Goal: Task Accomplishment & Management: Use online tool/utility

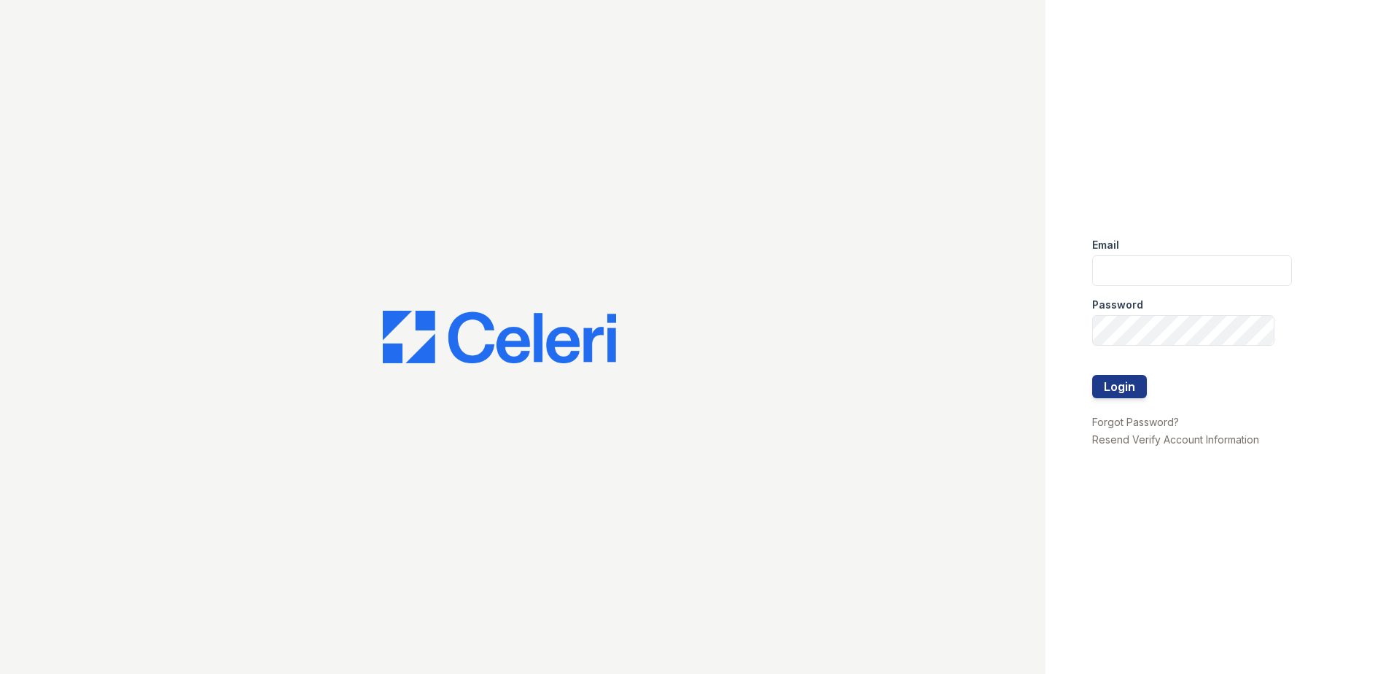
type input "[EMAIL_ADDRESS][DOMAIN_NAME]"
click at [1112, 394] on button "Login" at bounding box center [1119, 386] width 55 height 23
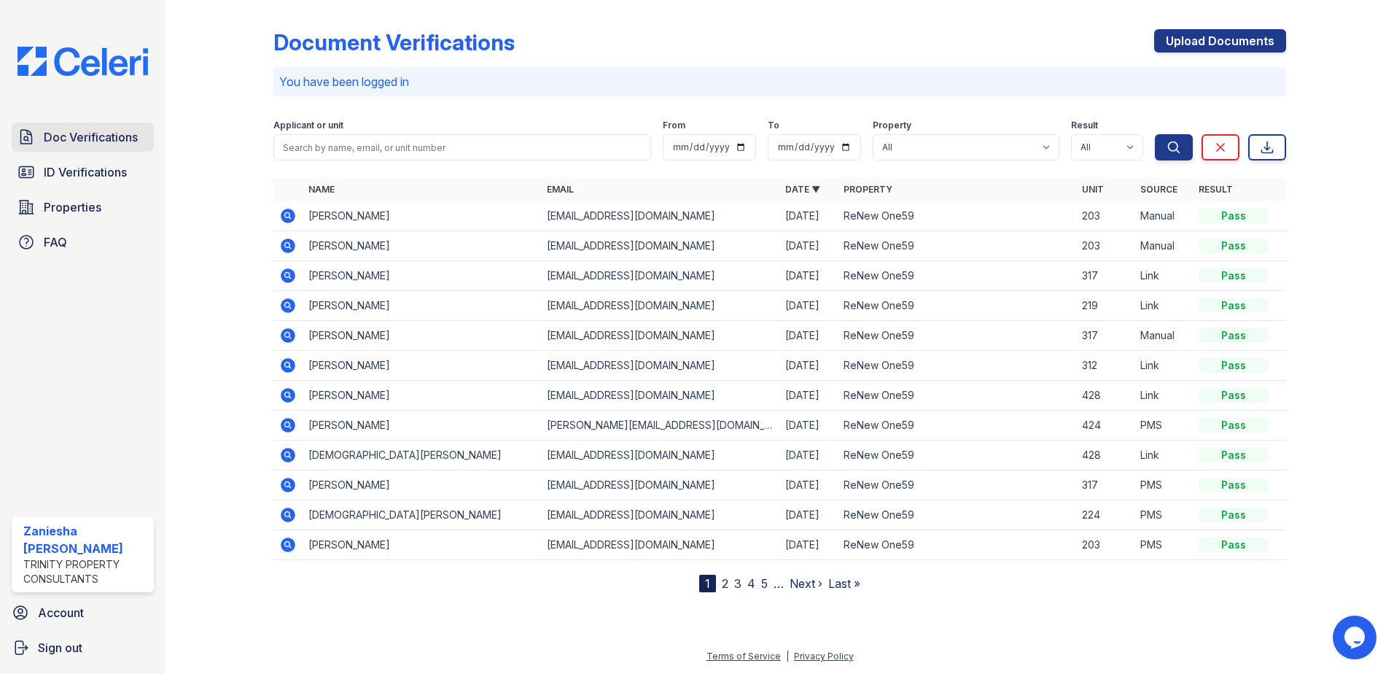
click at [88, 140] on span "Doc Verifications" at bounding box center [91, 136] width 94 height 17
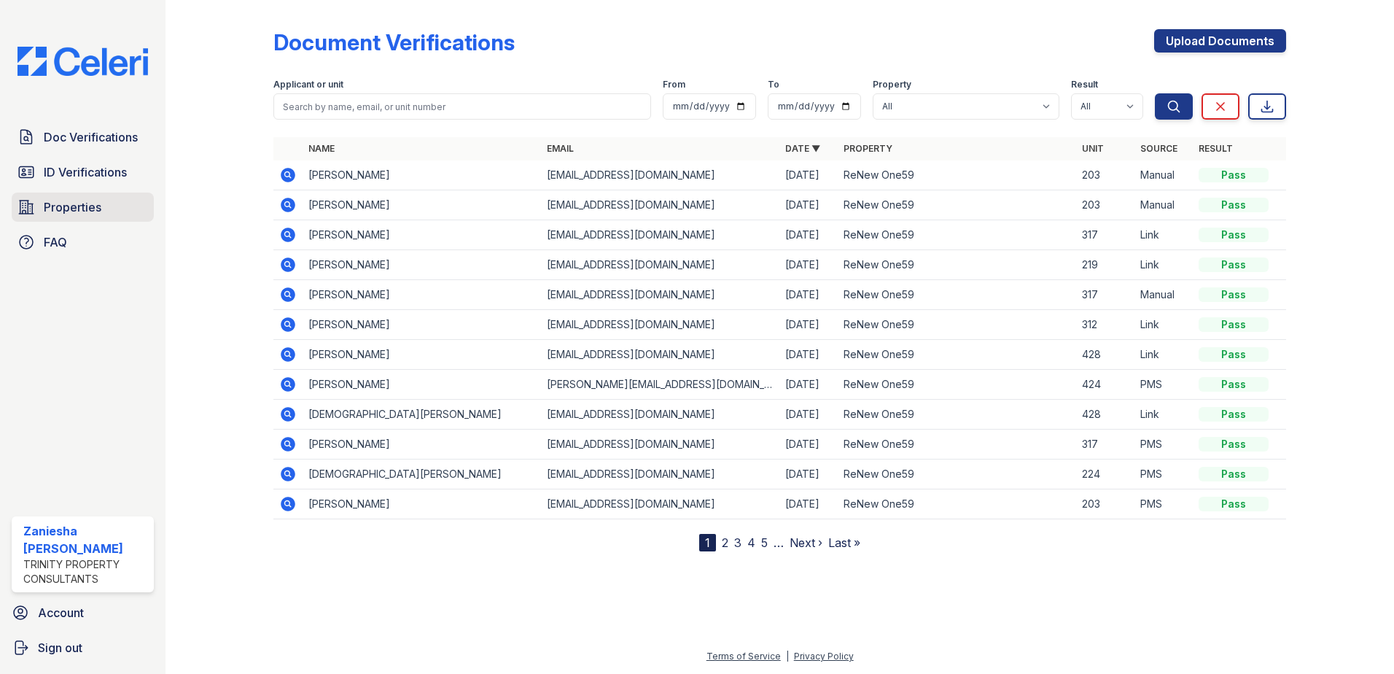
click at [74, 205] on span "Properties" at bounding box center [73, 206] width 58 height 17
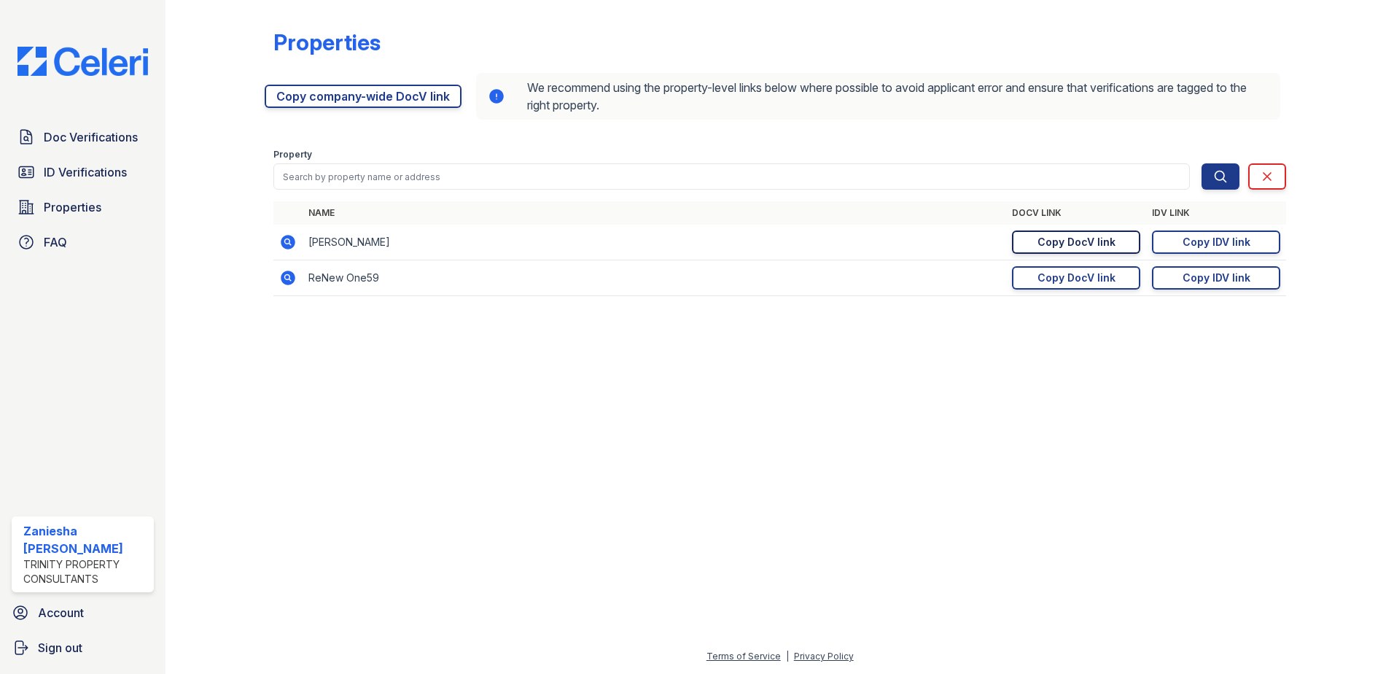
click at [1052, 244] on div "Copy DocV link" at bounding box center [1076, 242] width 78 height 15
